Goal: Find specific page/section: Find specific page/section

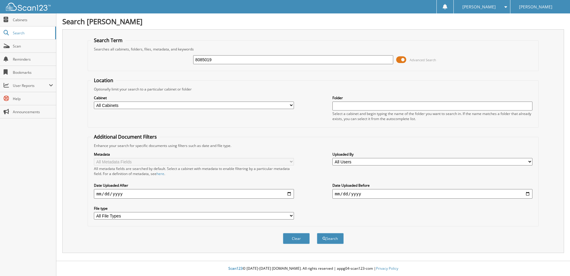
type input "8085019"
click at [317, 233] on button "Search" at bounding box center [330, 238] width 27 height 11
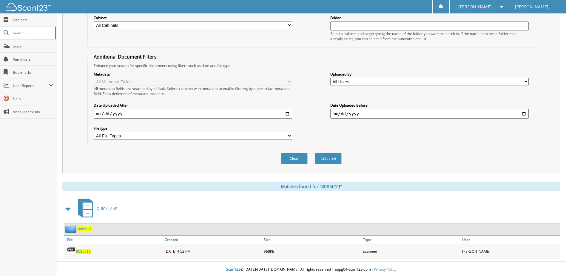
scroll to position [81, 0]
click at [92, 226] on span "8085019" at bounding box center [85, 227] width 15 height 5
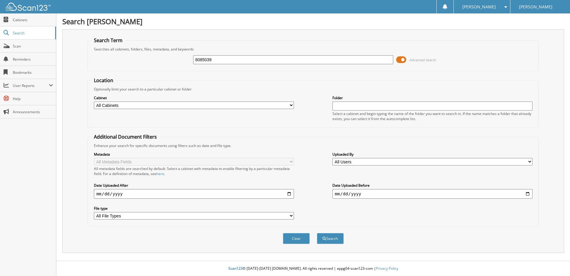
type input "8085039"
click at [317, 233] on button "Search" at bounding box center [330, 238] width 27 height 11
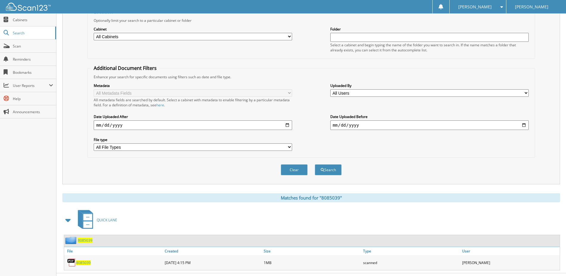
scroll to position [81, 0]
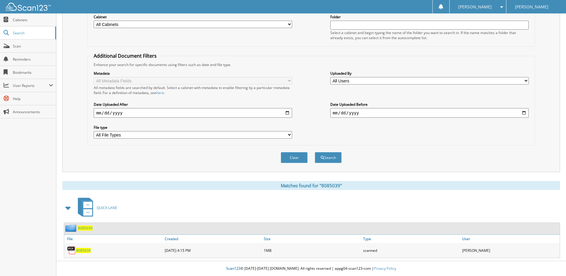
click at [85, 229] on span "8085039" at bounding box center [85, 227] width 15 height 5
